Goal: Task Accomplishment & Management: Complete application form

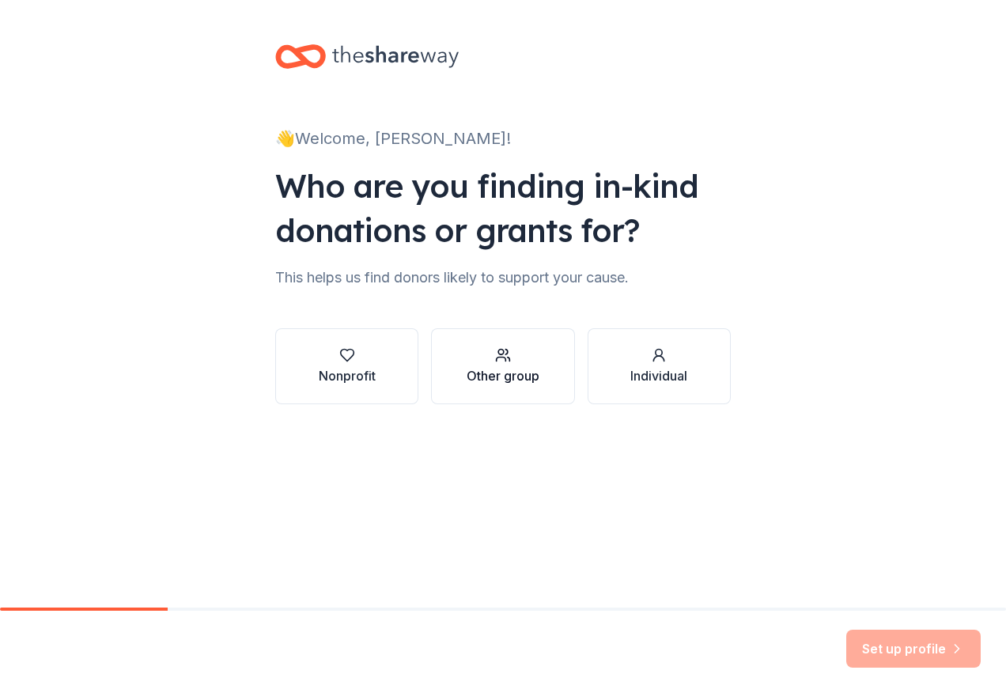
click at [505, 387] on button "Other group" at bounding box center [502, 366] width 143 height 76
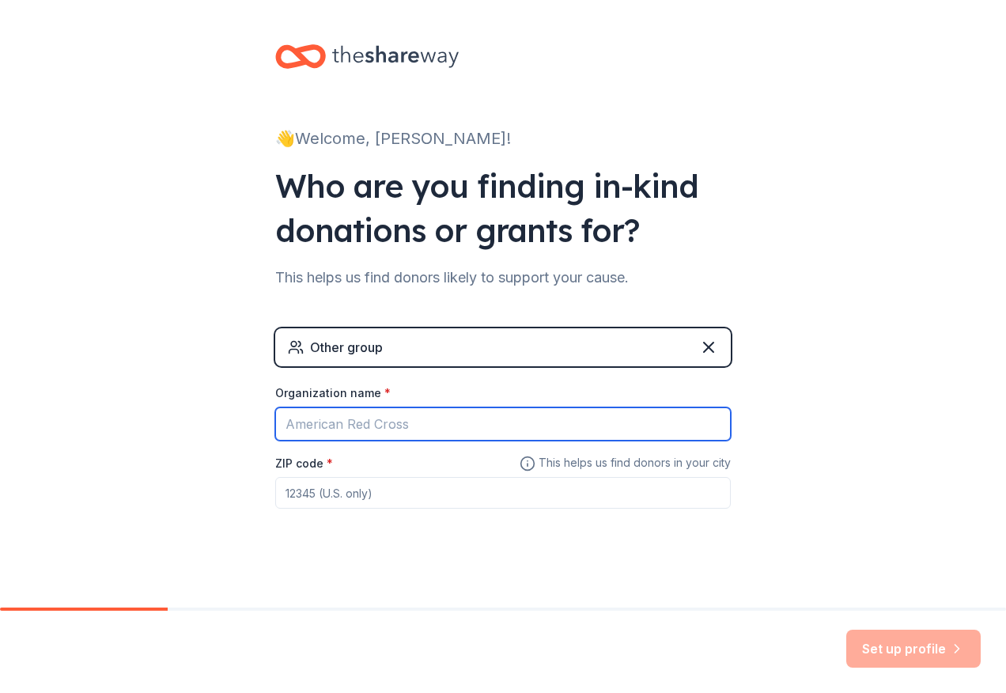
click at [423, 426] on input "Organization name *" at bounding box center [502, 423] width 455 height 33
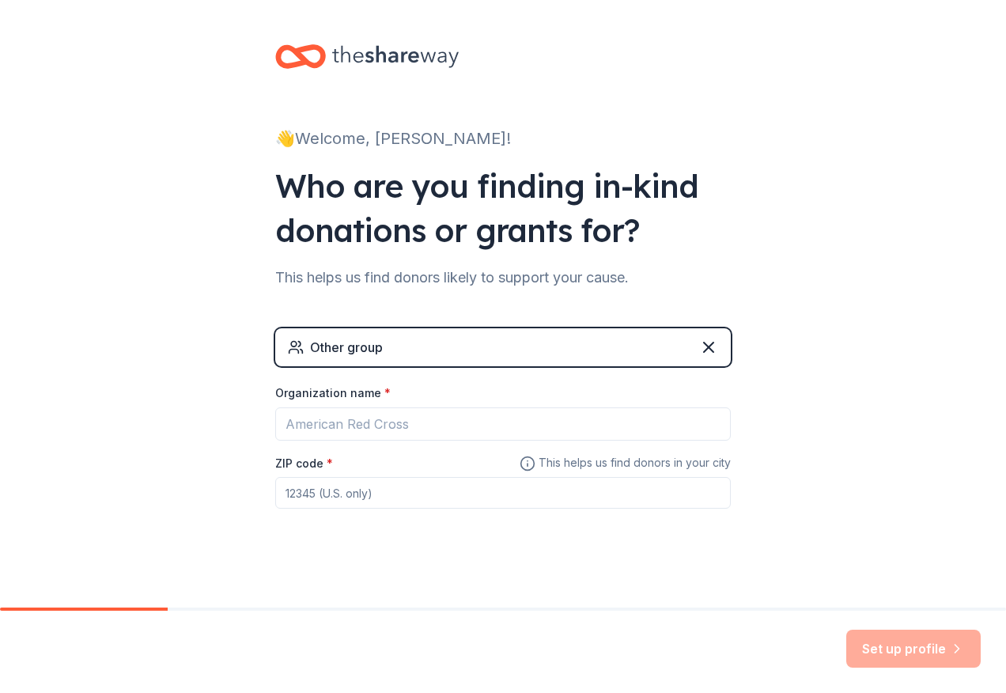
click at [433, 406] on div "Organization name *" at bounding box center [502, 396] width 455 height 22
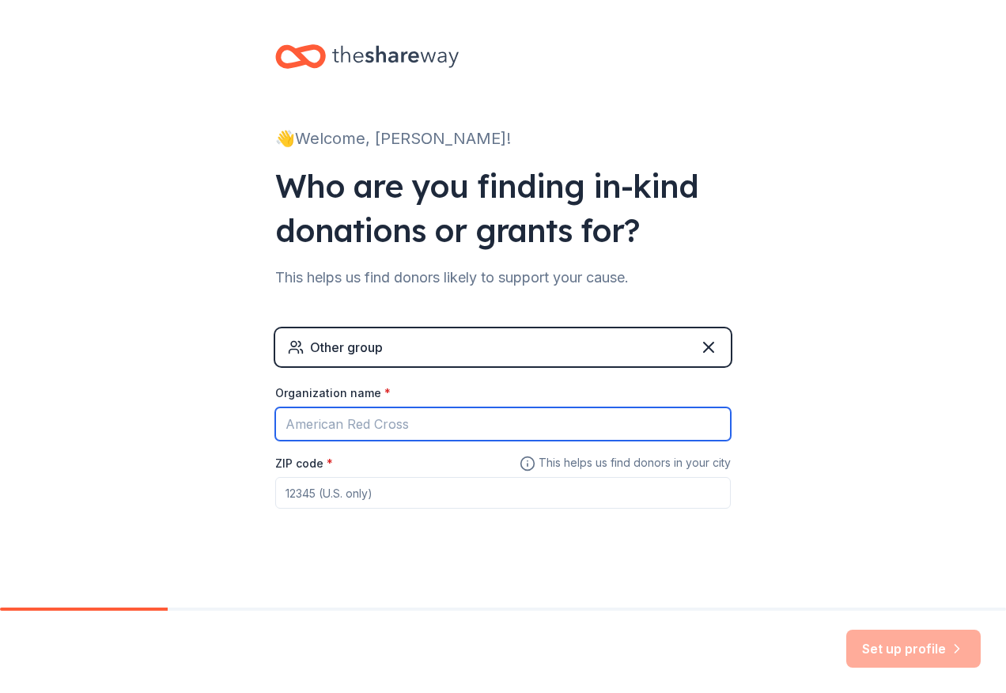
click at [372, 429] on input "Organization name *" at bounding box center [502, 423] width 455 height 33
type input "Autumn care of Altavista"
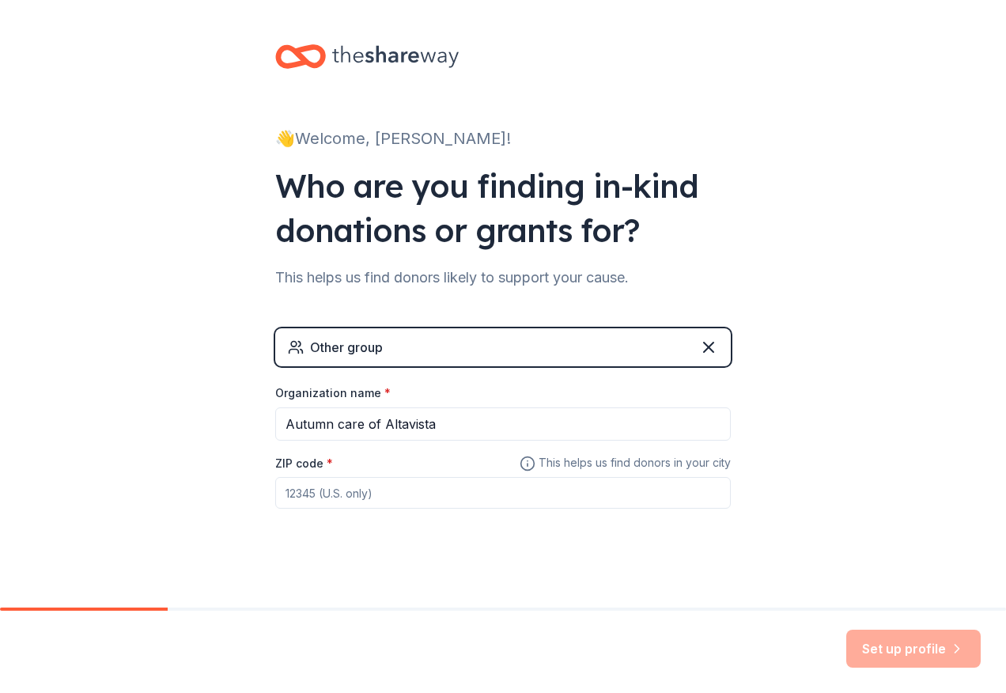
click at [436, 484] on input "ZIP code *" at bounding box center [502, 493] width 455 height 32
type input "24517"
click at [936, 643] on button "Set up profile" at bounding box center [913, 648] width 134 height 38
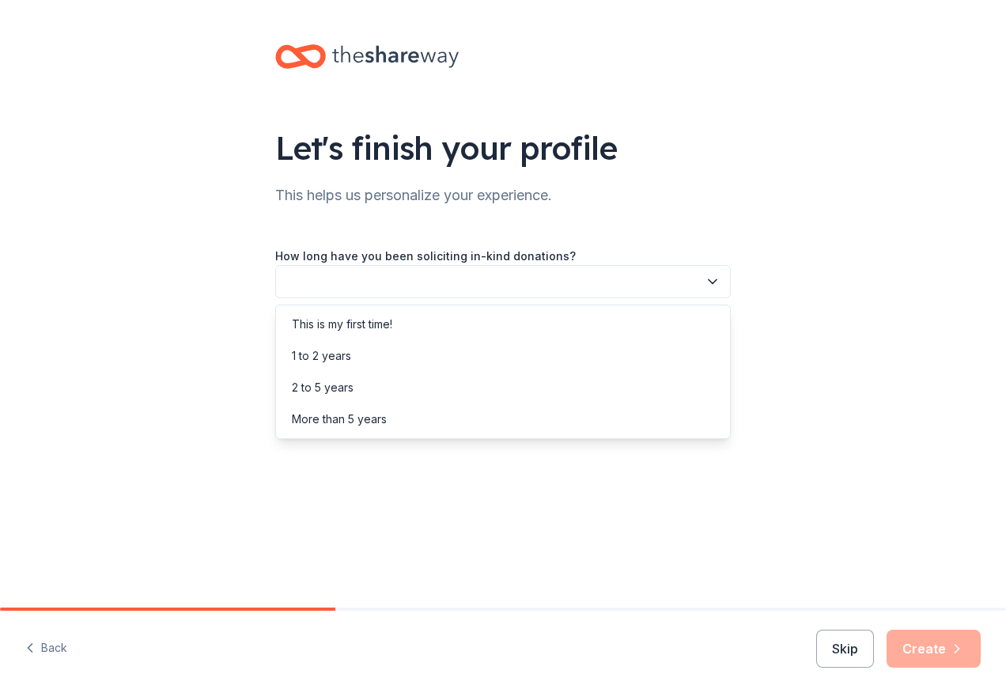
click at [442, 296] on button "button" at bounding box center [502, 281] width 455 height 33
